Goal: Information Seeking & Learning: Learn about a topic

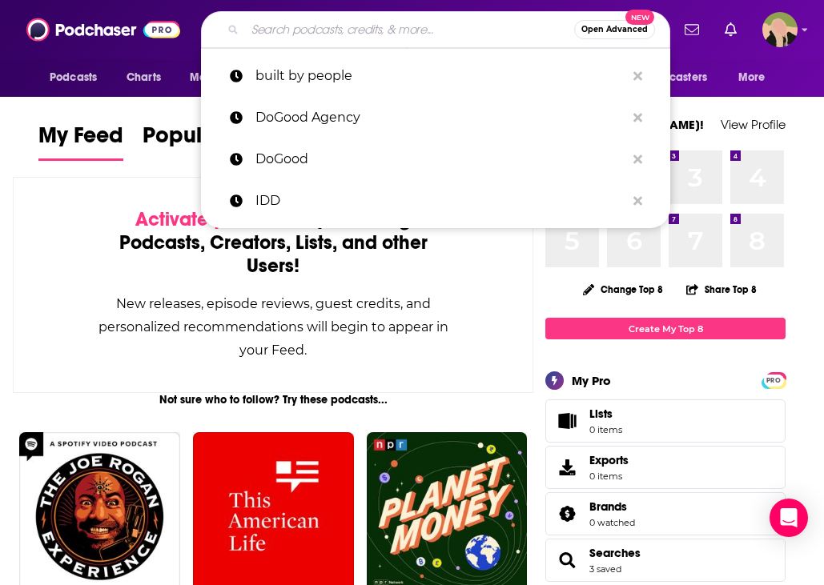
click at [338, 30] on input "Search podcasts, credits, & more..." at bounding box center [409, 30] width 329 height 26
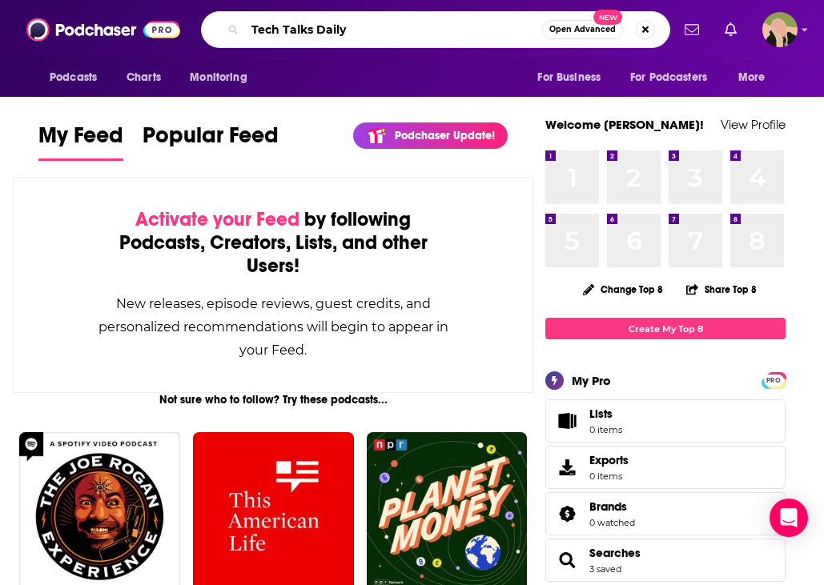
type input "Tech Talks Daily"
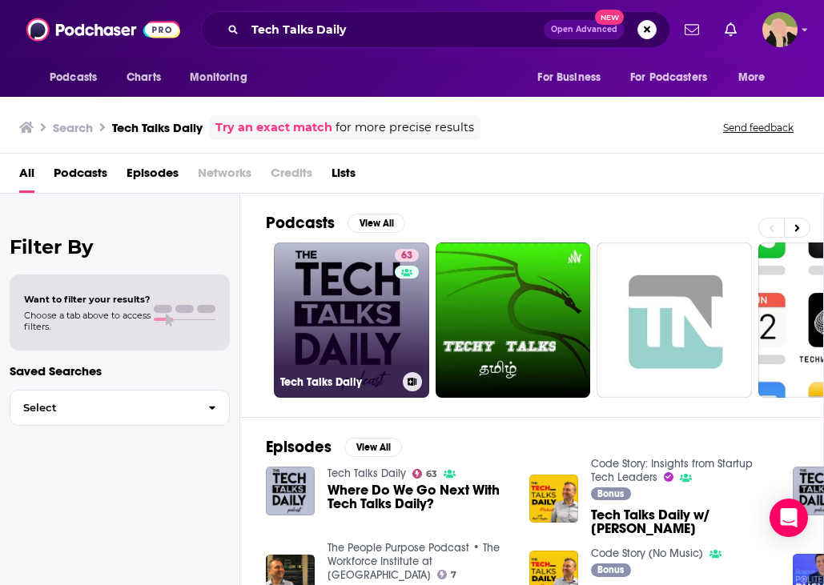
click at [334, 311] on link "63 Tech Talks Daily" at bounding box center [351, 320] width 155 height 155
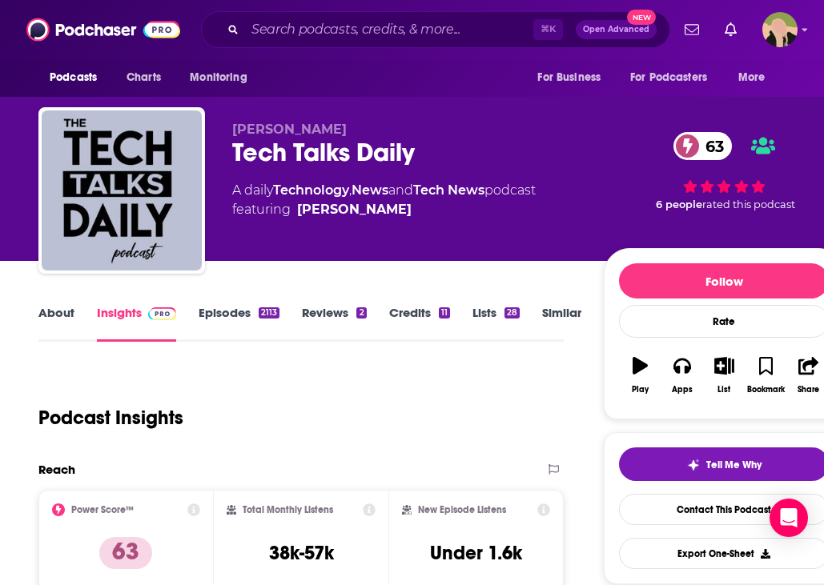
scroll to position [301, 0]
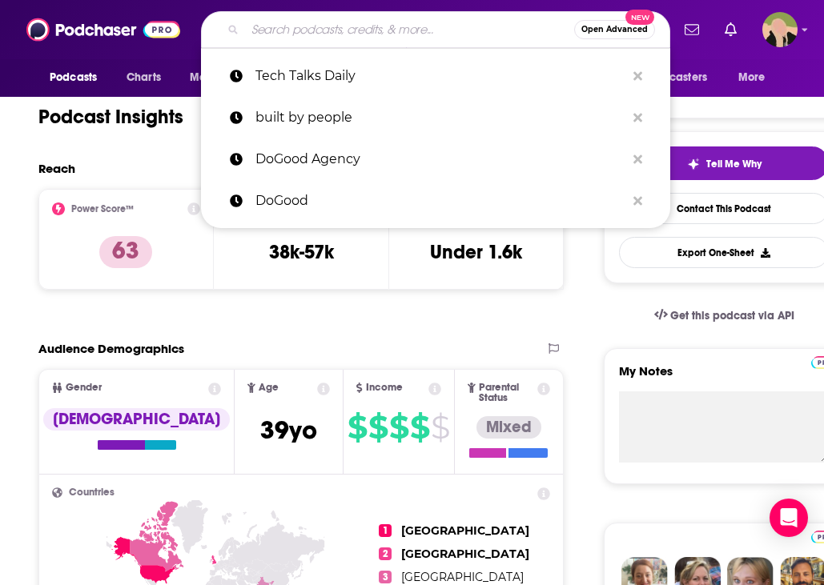
click at [291, 28] on input "Search podcasts, credits, & more..." at bounding box center [409, 30] width 329 height 26
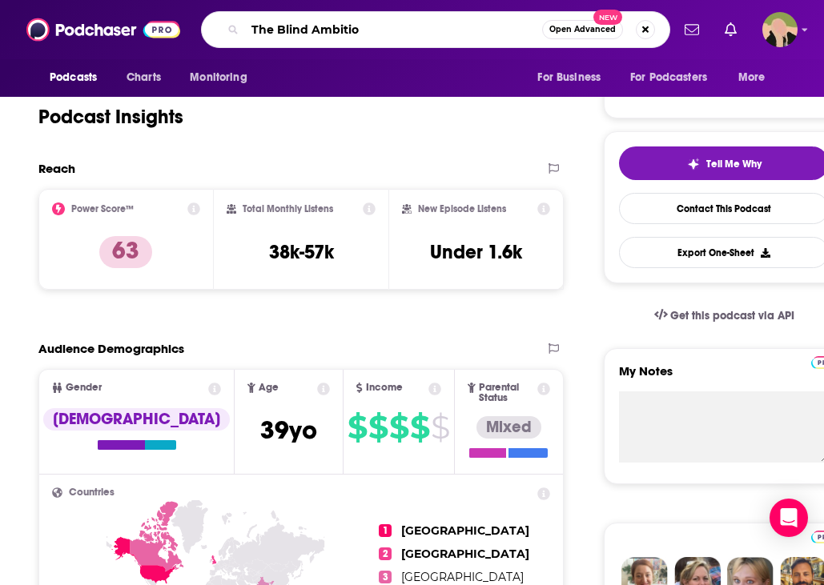
type input "The Blind Ambition"
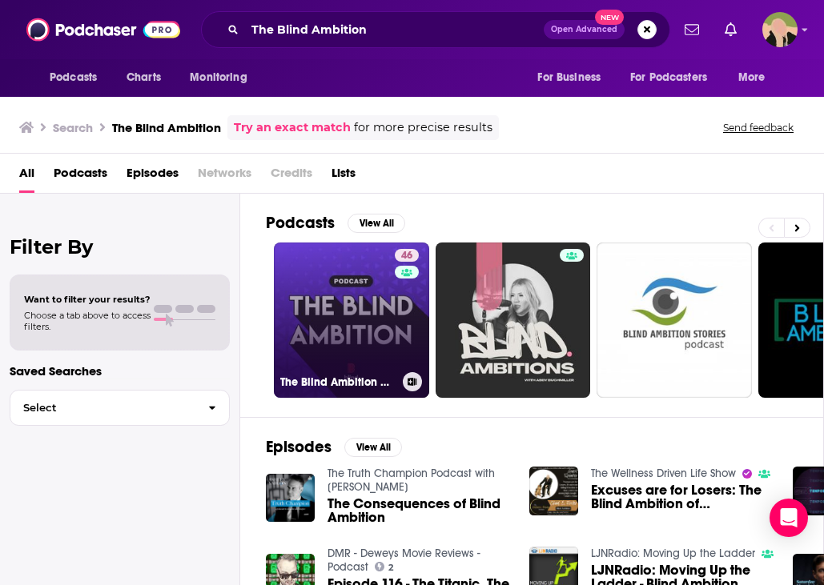
click at [372, 360] on link "46 The Blind Ambition with [PERSON_NAME]" at bounding box center [351, 320] width 155 height 155
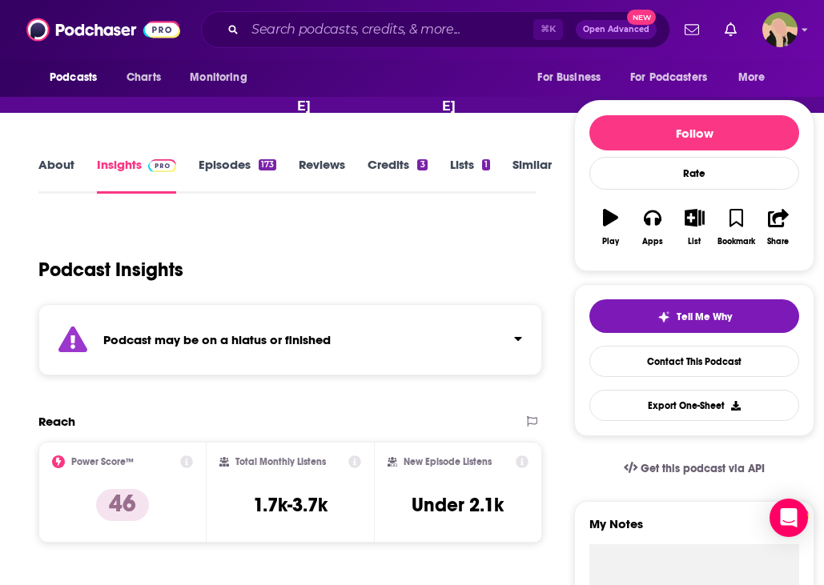
scroll to position [271, 0]
